Goal: Task Accomplishment & Management: Complete application form

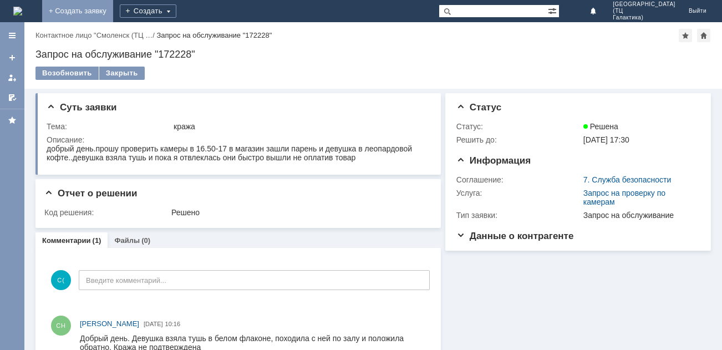
click at [113, 14] on link "+ Создать заявку" at bounding box center [77, 11] width 71 height 22
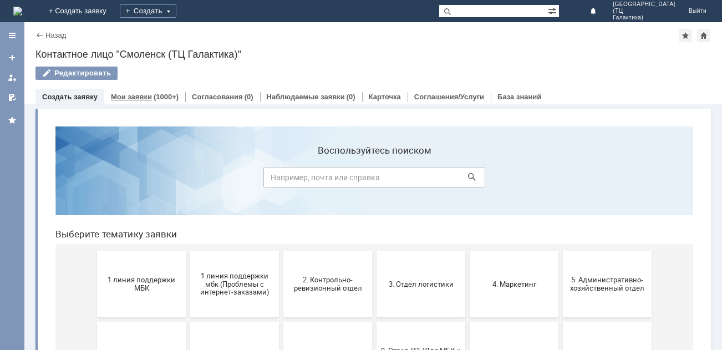
click at [150, 98] on div "Мои заявки (1000+)" at bounding box center [145, 96] width 68 height 7
click at [160, 276] on span "1 линия поддержки МБК" at bounding box center [141, 283] width 82 height 17
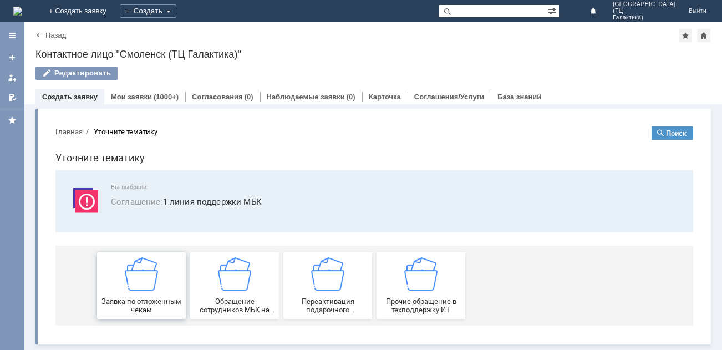
click at [152, 293] on div "Заявка по отложенным чекам" at bounding box center [141, 285] width 82 height 57
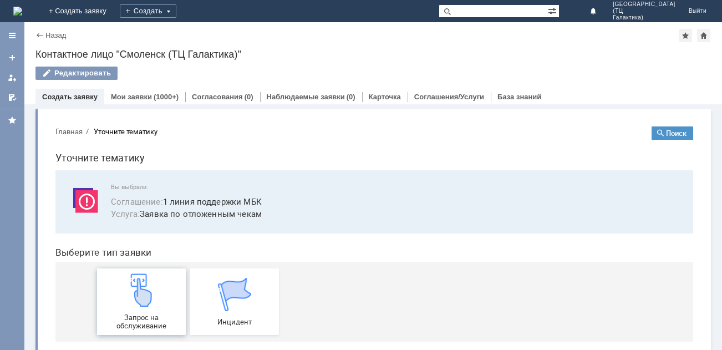
click at [129, 297] on img at bounding box center [141, 289] width 33 height 33
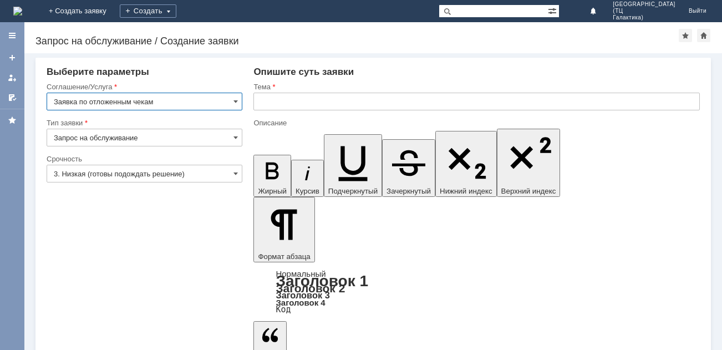
click at [224, 177] on input "3. Низкая (готовы подождать решение)" at bounding box center [145, 174] width 196 height 18
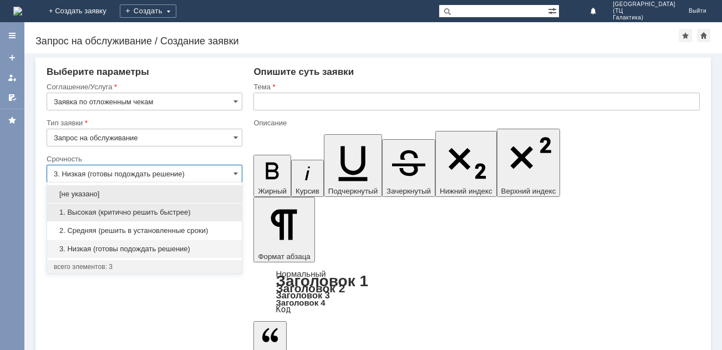
click at [141, 212] on span "1. Высокая (критично решить быстрее)" at bounding box center [144, 212] width 181 height 9
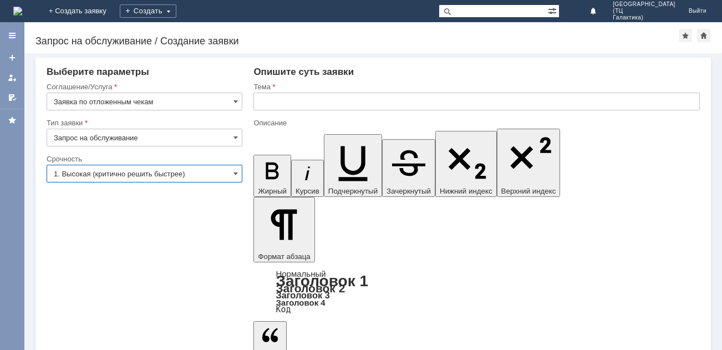
type input "1. Высокая (критично решить быстрее)"
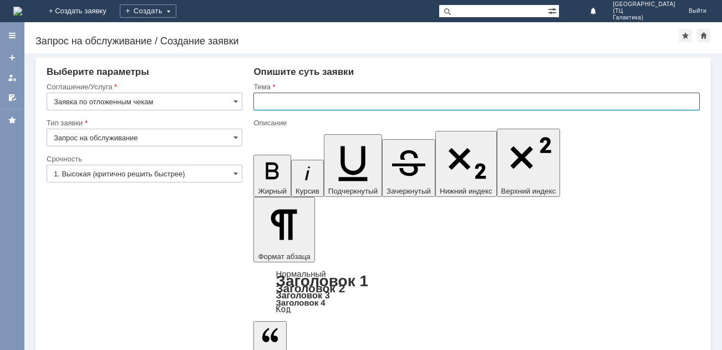
click at [263, 100] on input "text" at bounding box center [476, 102] width 446 height 18
type input "отложенные чеки"
